Goal: Obtain resource: Download file/media

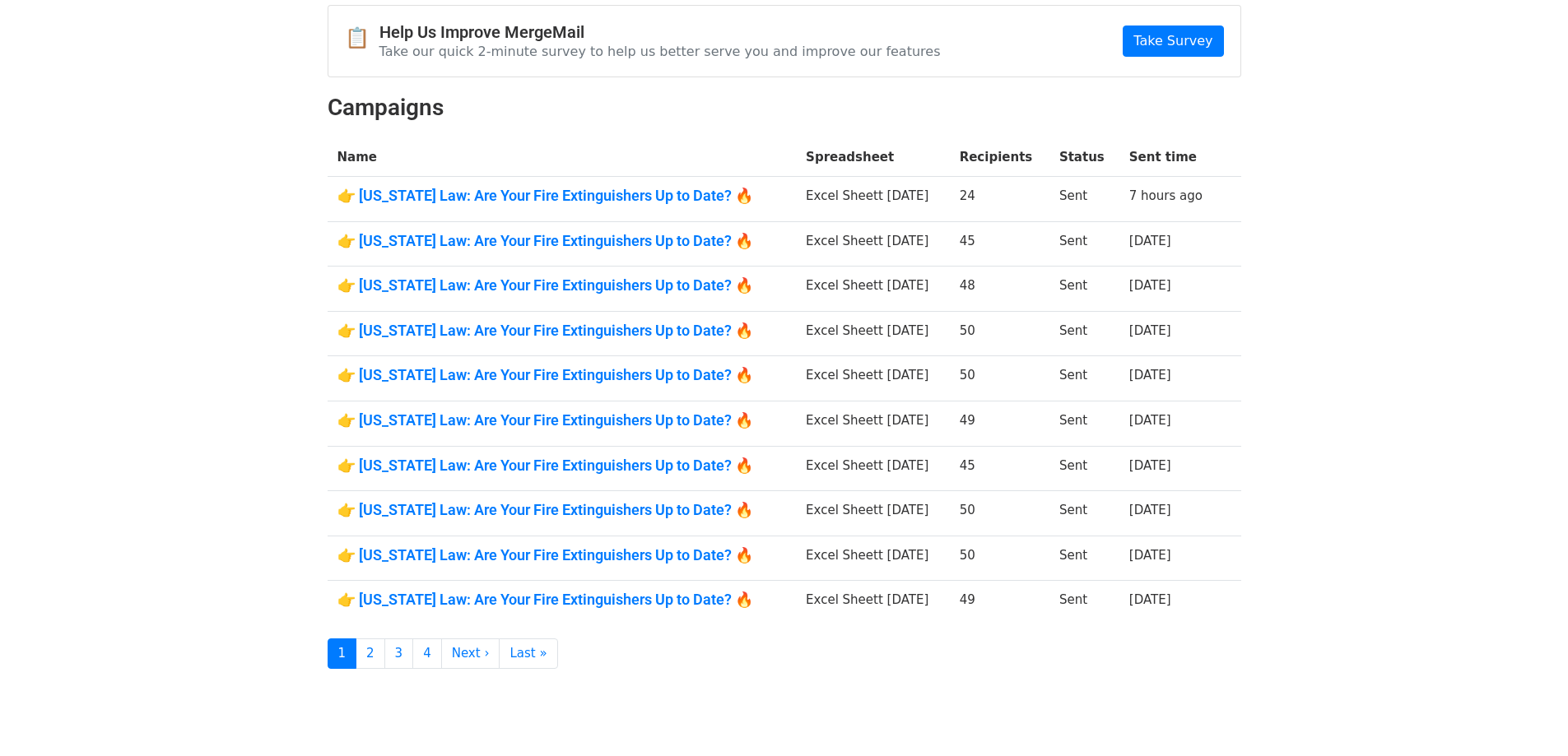
scroll to position [165, 0]
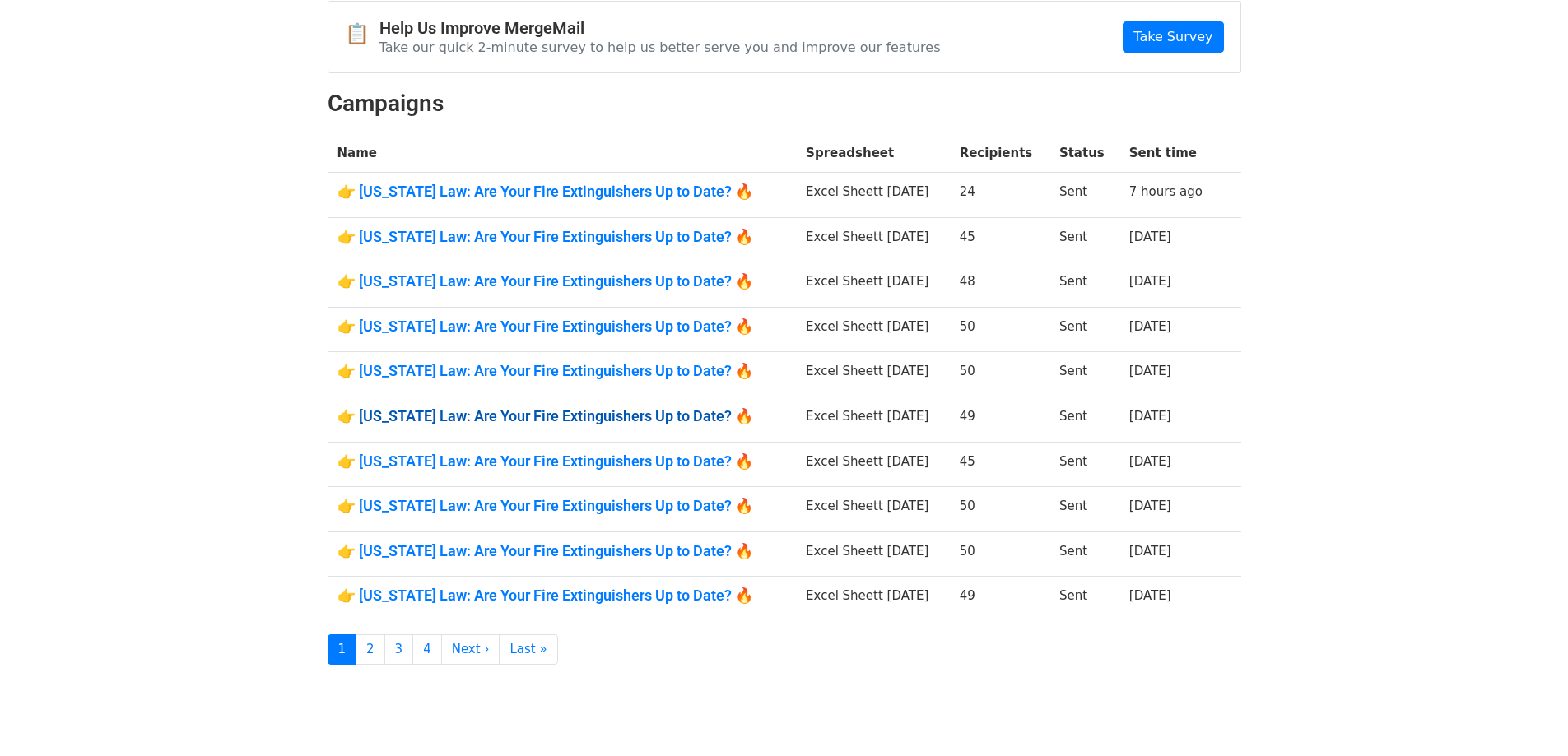
click at [646, 414] on link "👉 Illinois Law: Are Your Fire Extinguishers Up to Date? 🔥" at bounding box center [562, 416] width 450 height 18
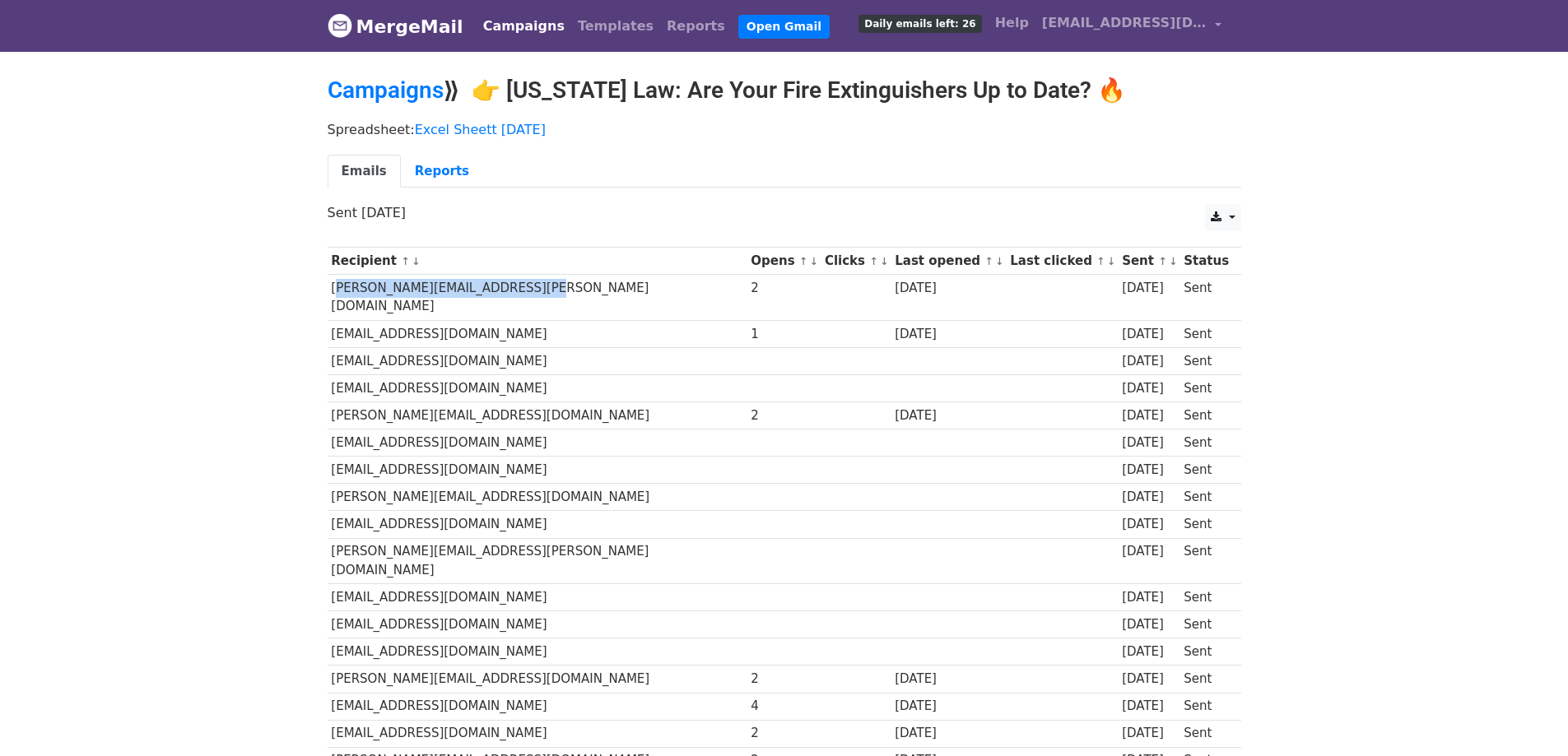
drag, startPoint x: 544, startPoint y: 290, endPoint x: 332, endPoint y: 296, distance: 212.1
click at [332, 296] on td "jeanie.digregorio@ltstream.com" at bounding box center [538, 297] width 420 height 46
copy td "jeanie.digregorio@ltstream.com"
click at [1232, 210] on link at bounding box center [1223, 217] width 35 height 27
click at [1235, 244] on link "CSV" at bounding box center [1243, 255] width 74 height 27
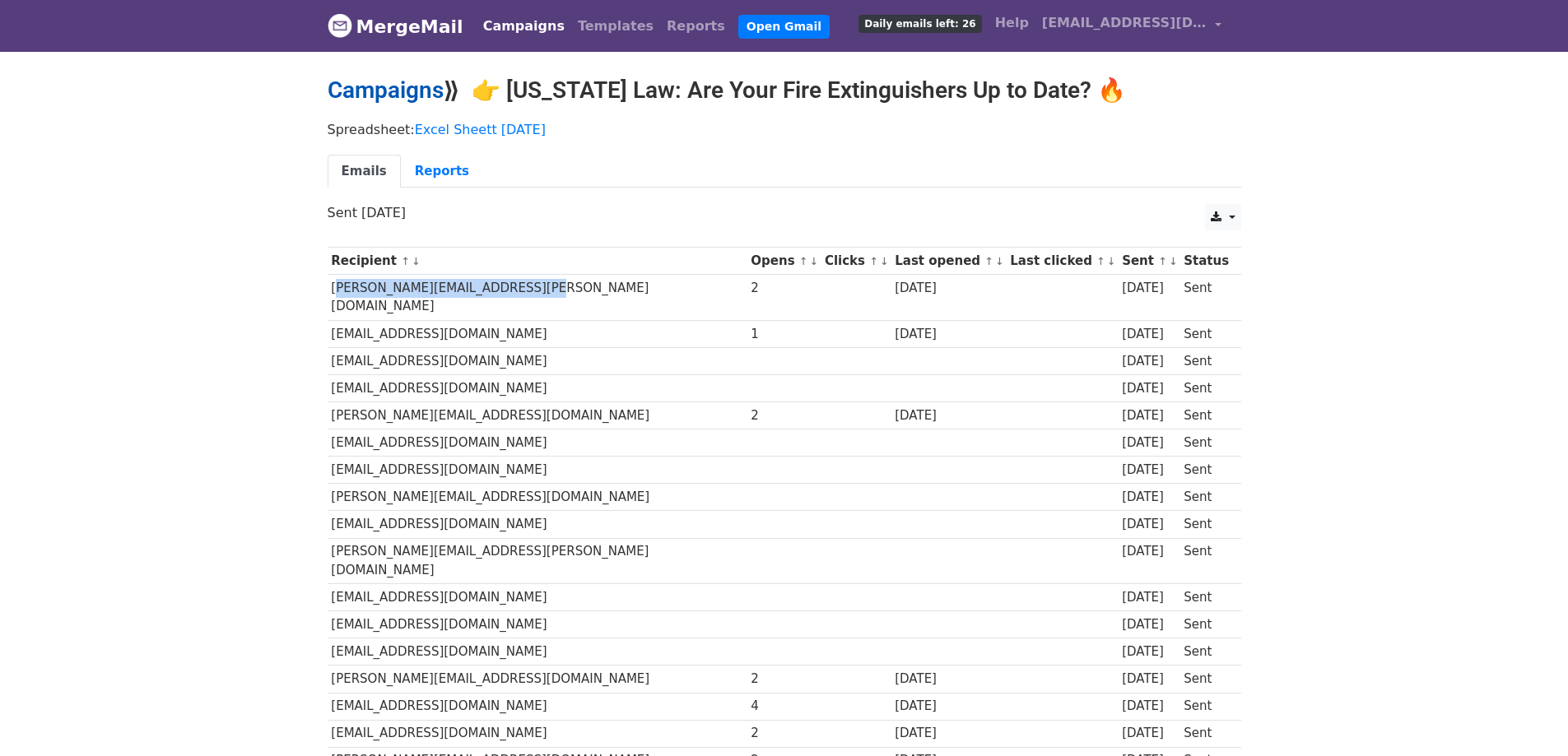
click at [425, 95] on link "Campaigns" at bounding box center [386, 89] width 116 height 27
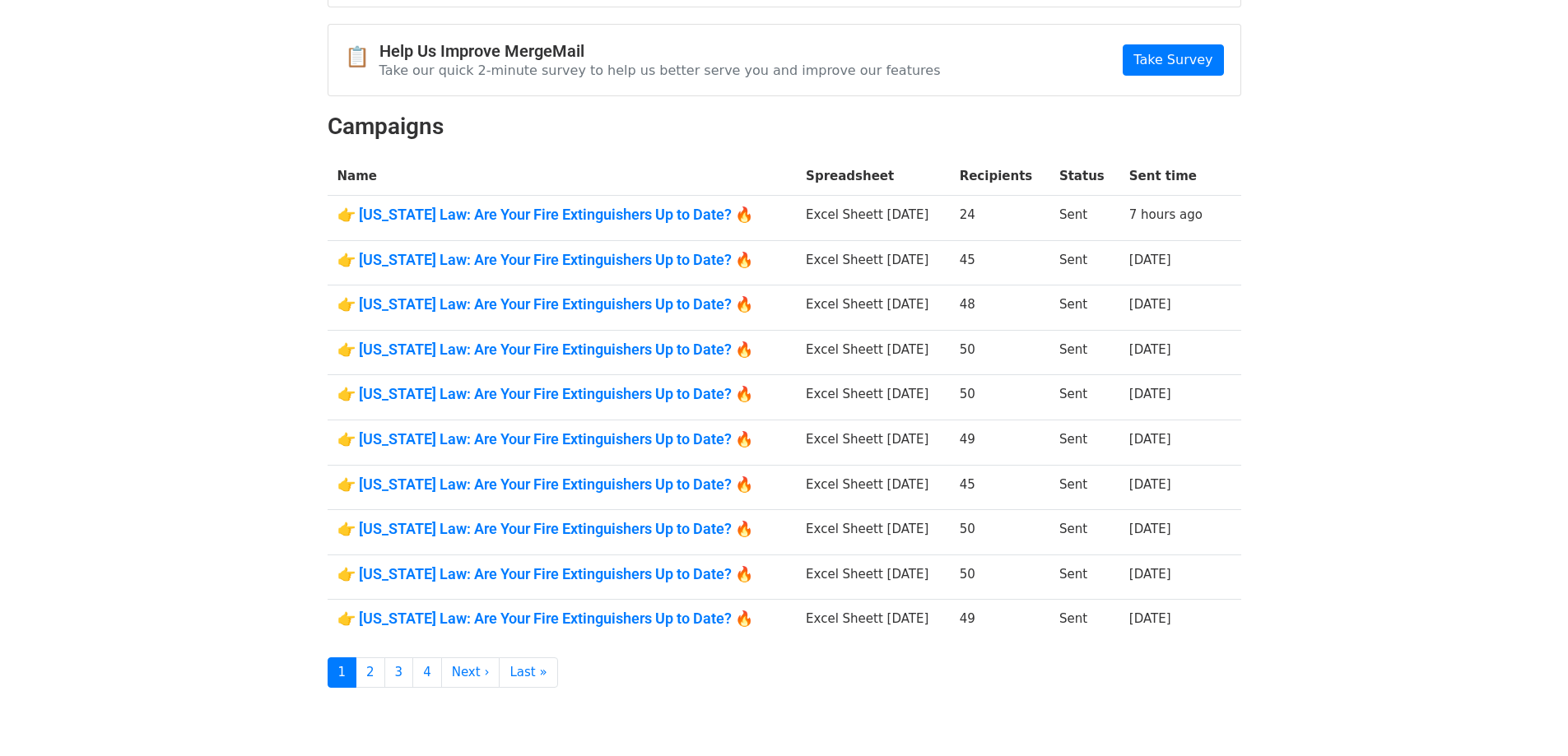
scroll to position [165, 0]
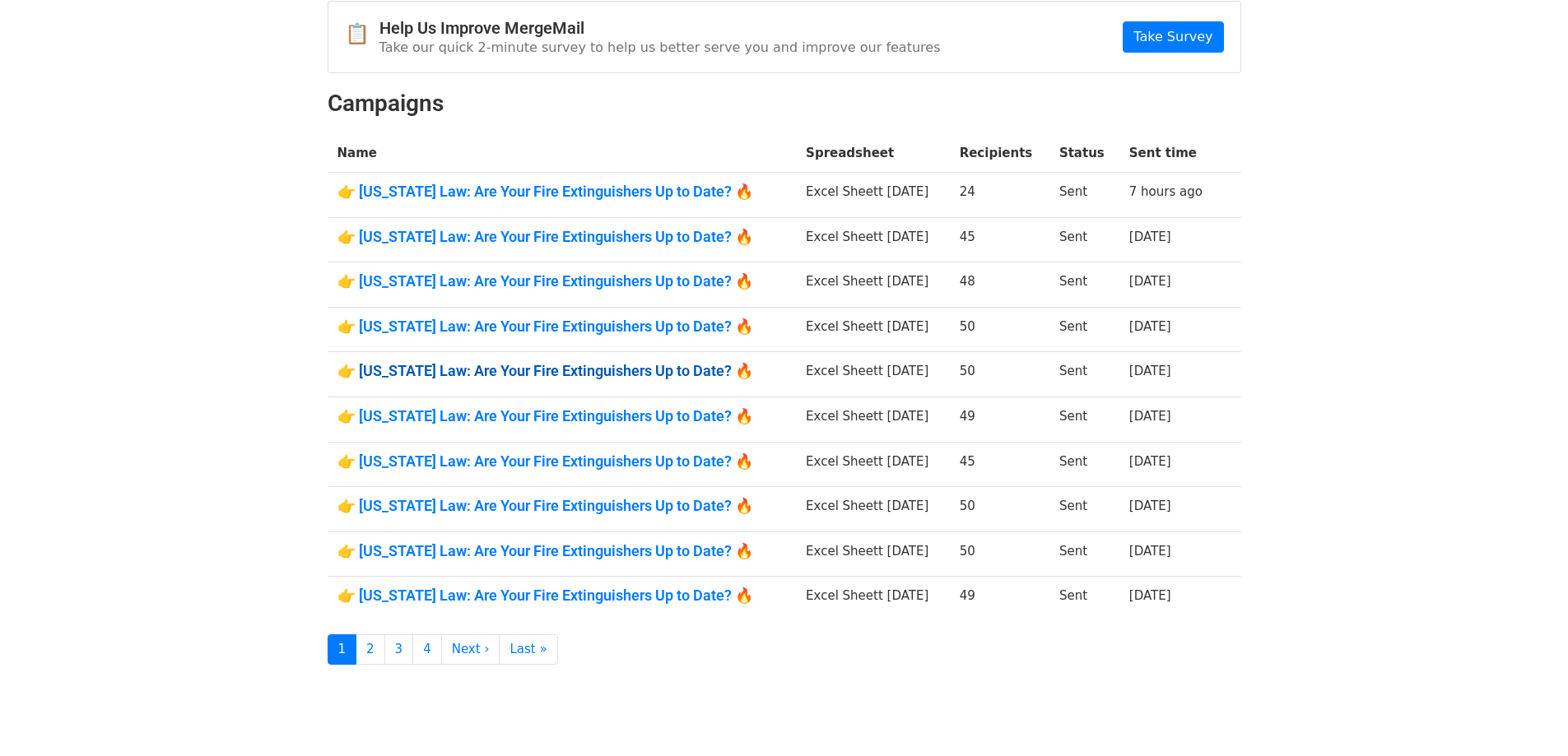
click at [662, 371] on link "👉 [US_STATE] Law: Are Your Fire Extinguishers Up to Date? 🔥" at bounding box center [562, 371] width 450 height 18
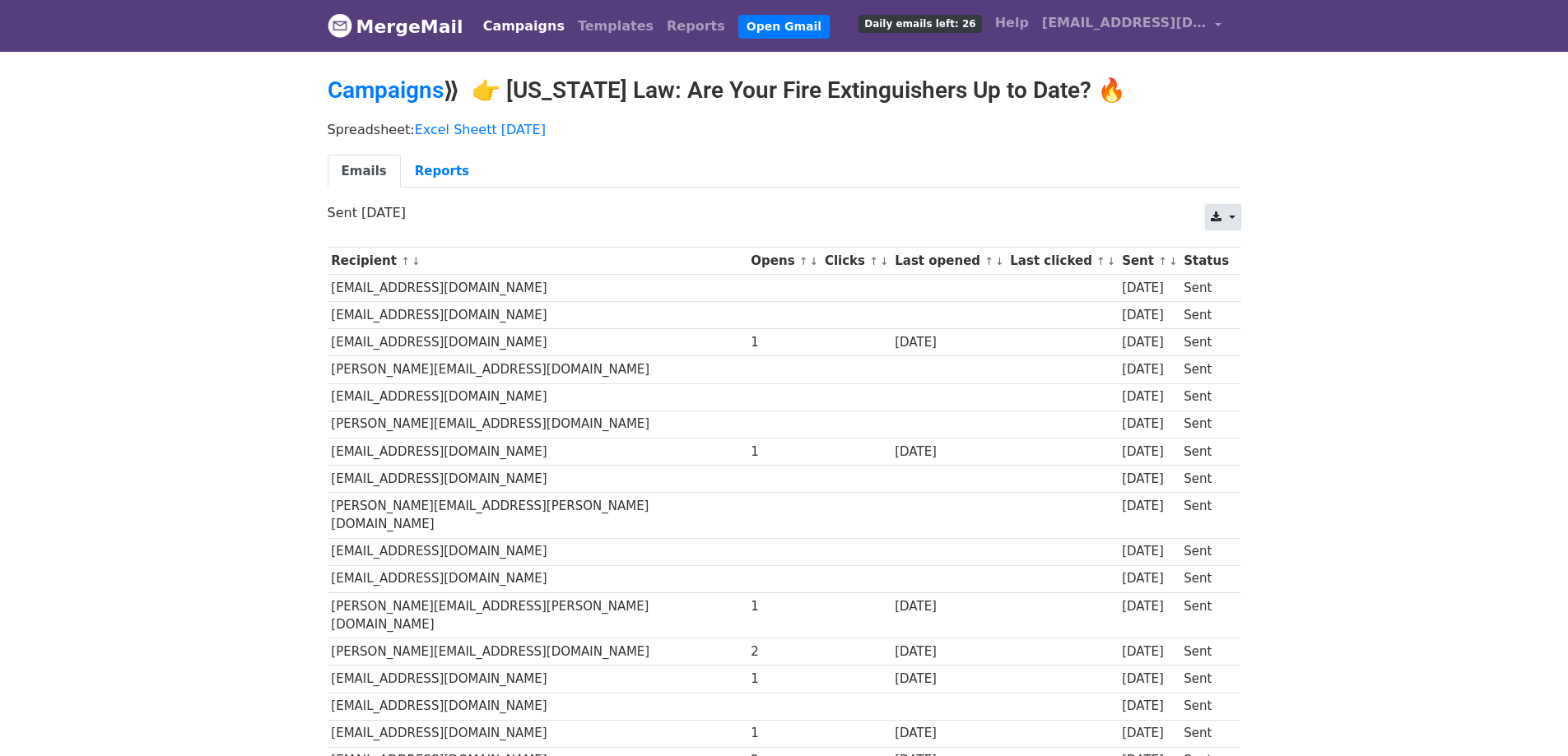
click at [1221, 215] on icon at bounding box center [1216, 217] width 11 height 12
click at [1239, 254] on link "CSV" at bounding box center [1243, 255] width 74 height 27
